Goal: Task Accomplishment & Management: Manage account settings

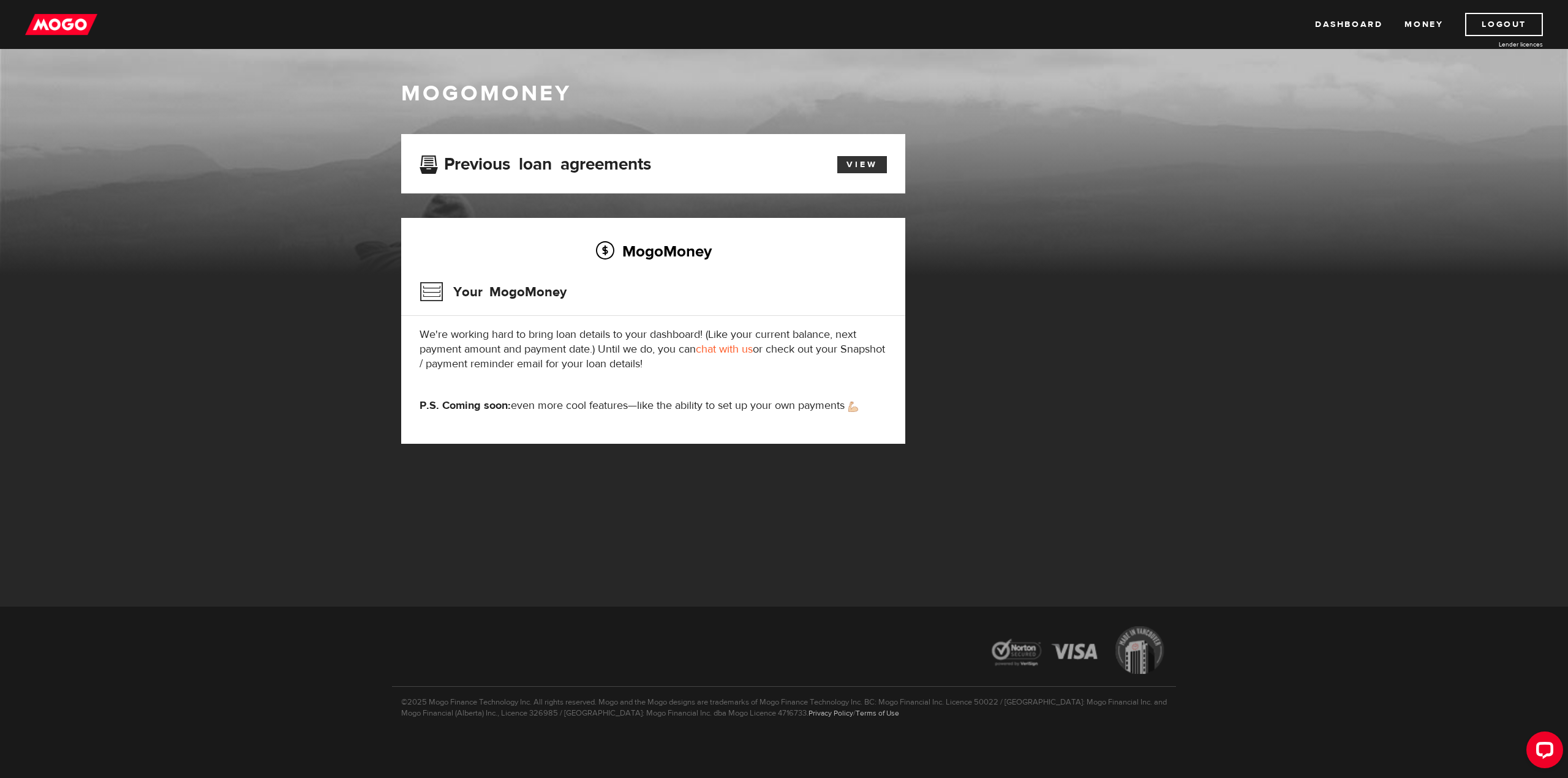
click at [877, 161] on link "View" at bounding box center [862, 165] width 49 height 17
click at [1365, 21] on link "Dashboard" at bounding box center [1349, 25] width 68 height 23
click at [1497, 29] on link "Logout" at bounding box center [1504, 25] width 78 height 23
